Goal: Submit feedback/report problem

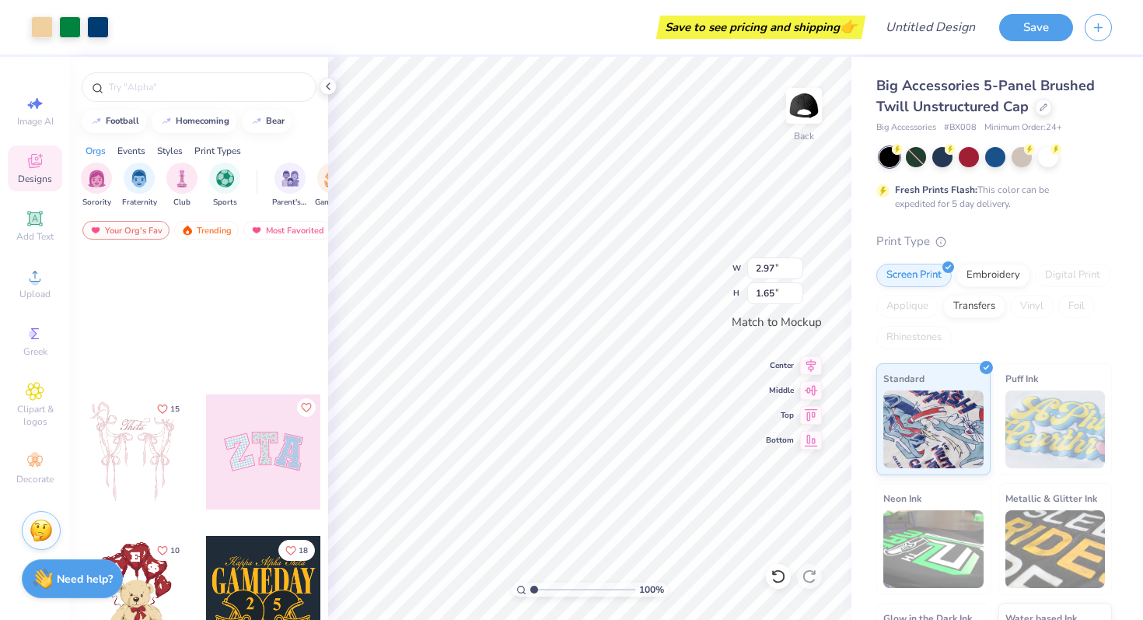
scroll to position [417, 0]
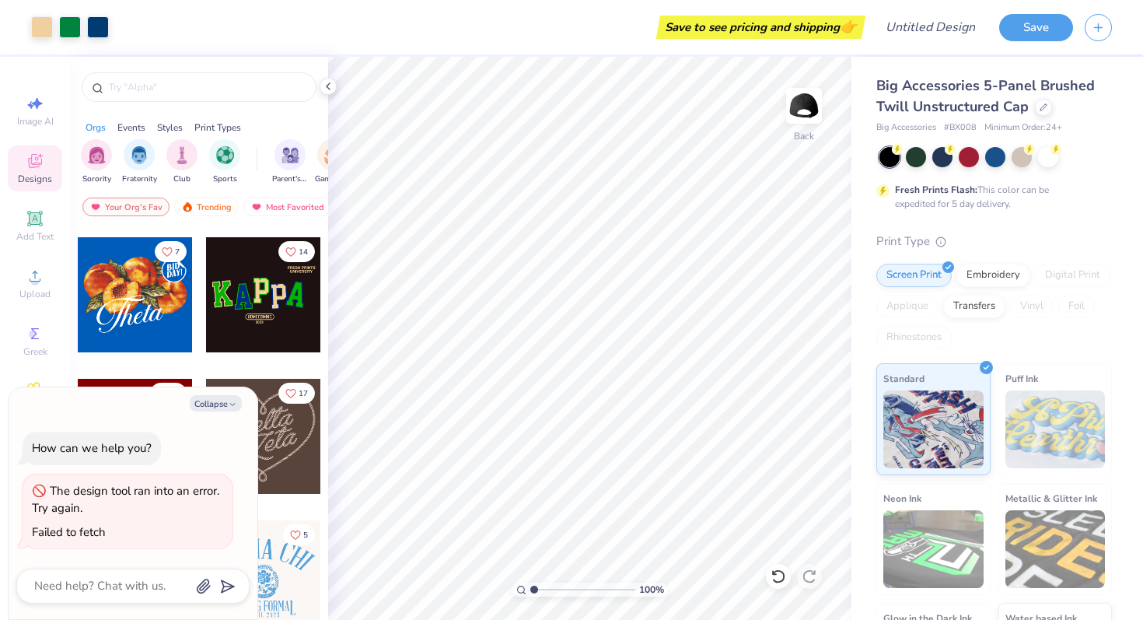
type textarea "x"
